Goal: Transaction & Acquisition: Purchase product/service

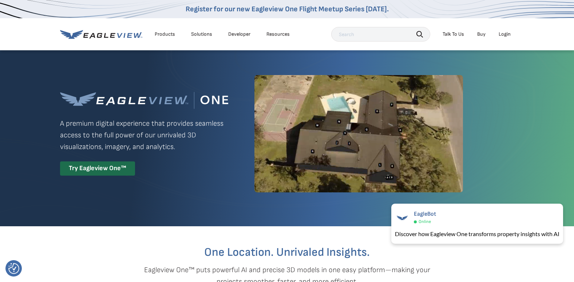
click at [508, 37] on div "Login" at bounding box center [505, 34] width 12 height 7
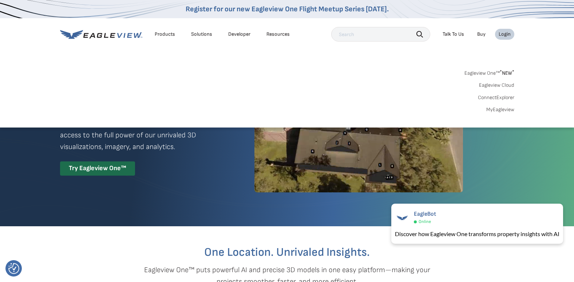
click at [494, 108] on link "MyEagleview" at bounding box center [500, 109] width 28 height 7
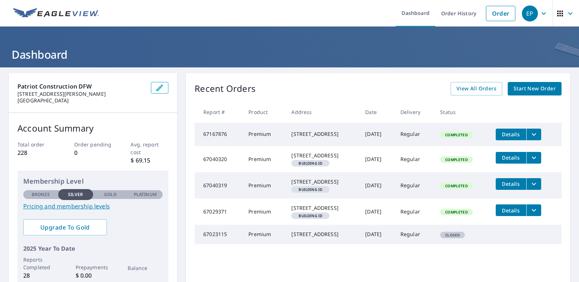
click at [518, 89] on span "Start New Order" at bounding box center [535, 88] width 42 height 9
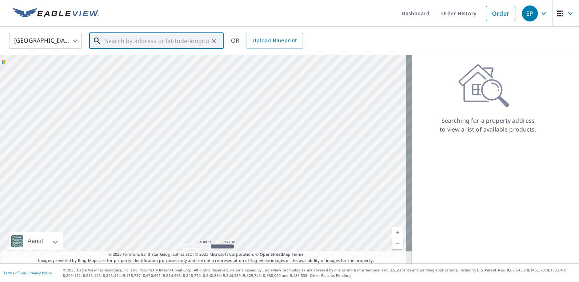
click at [194, 41] on input "text" at bounding box center [157, 41] width 104 height 20
click at [151, 64] on span "104 Tahiti Dr" at bounding box center [161, 61] width 114 height 9
type input "104 Tahiti Dr Granbury, TX 76048"
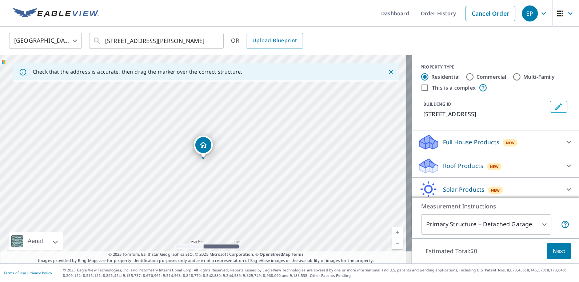
scroll to position [27, 0]
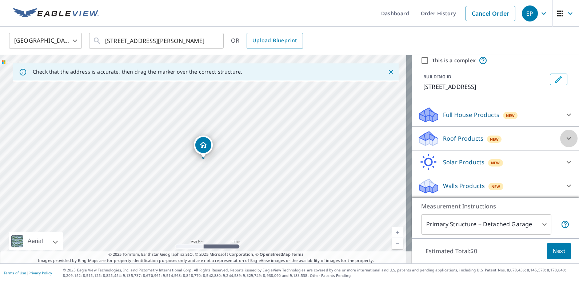
click at [565, 137] on icon at bounding box center [569, 138] width 9 height 9
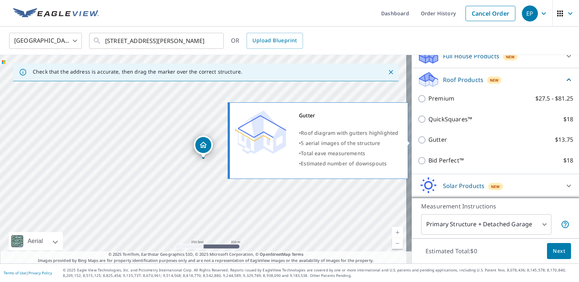
scroll to position [85, 0]
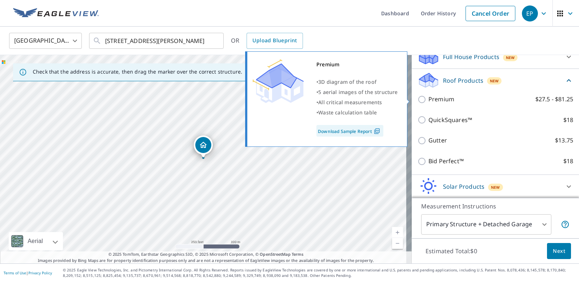
click at [418, 100] on input "Premium $27.5 - $81.25" at bounding box center [423, 99] width 11 height 9
checkbox input "true"
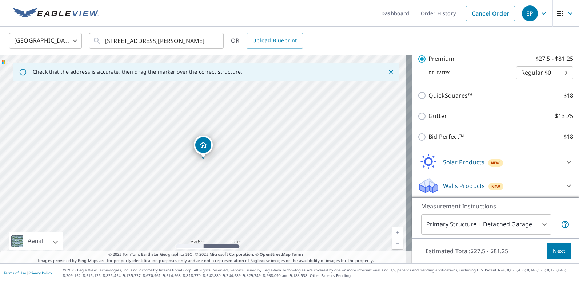
scroll to position [136, 0]
click at [553, 249] on span "Next" at bounding box center [559, 250] width 12 height 9
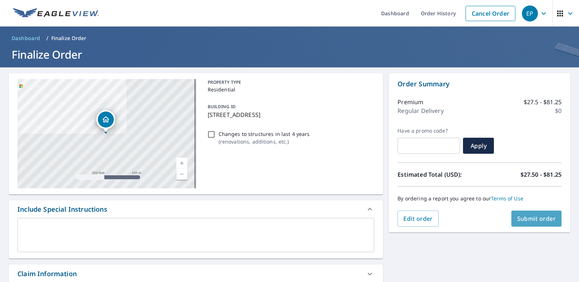
click at [525, 220] on span "Submit order" at bounding box center [536, 218] width 39 height 8
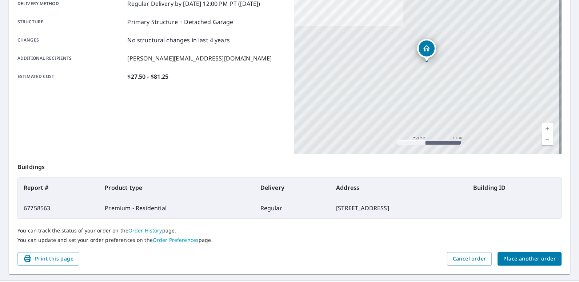
scroll to position [147, 0]
